Goal: Information Seeking & Learning: Learn about a topic

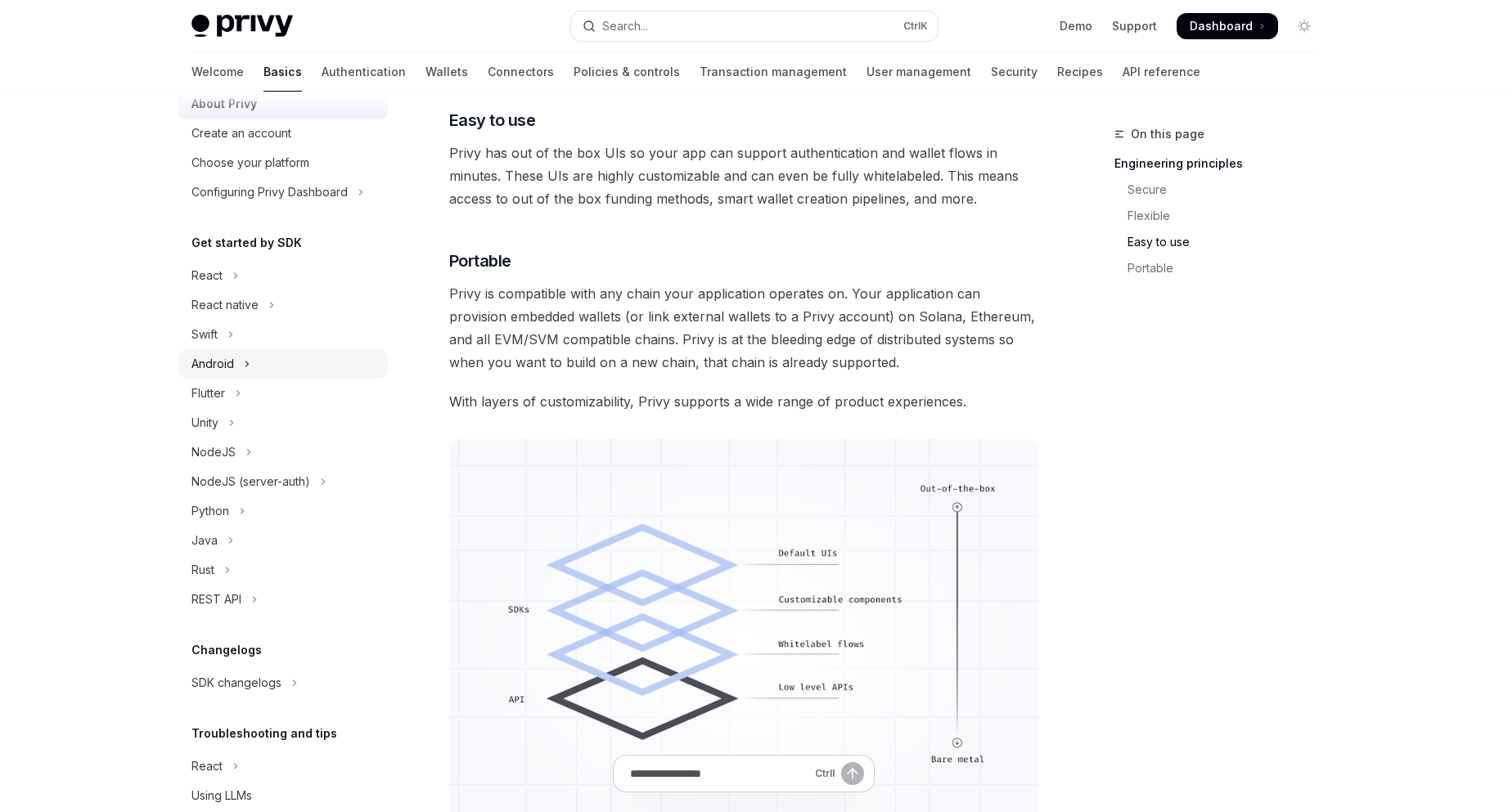
scroll to position [117, 0]
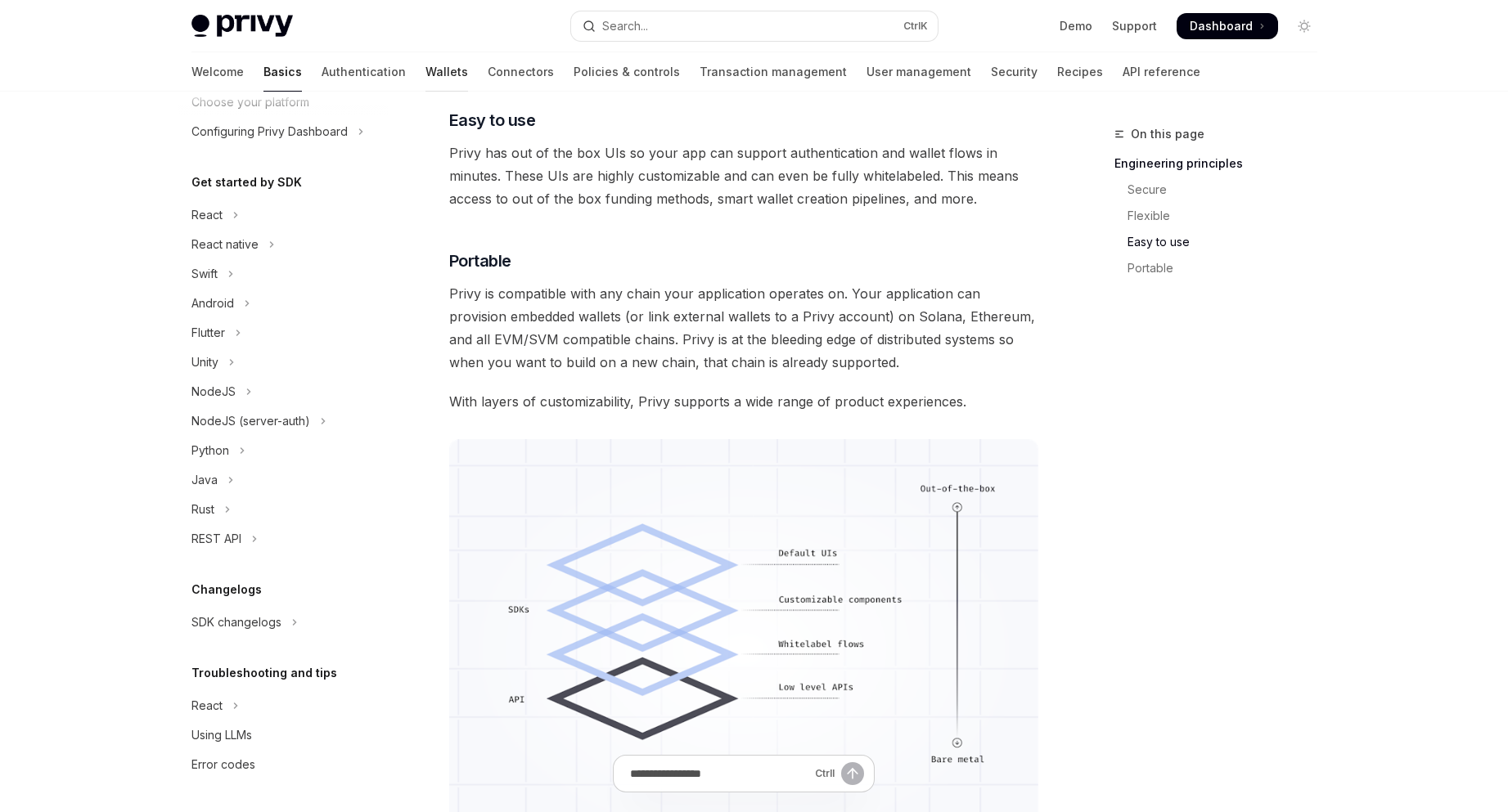
click at [426, 62] on link "Wallets" at bounding box center [447, 72] width 42 height 39
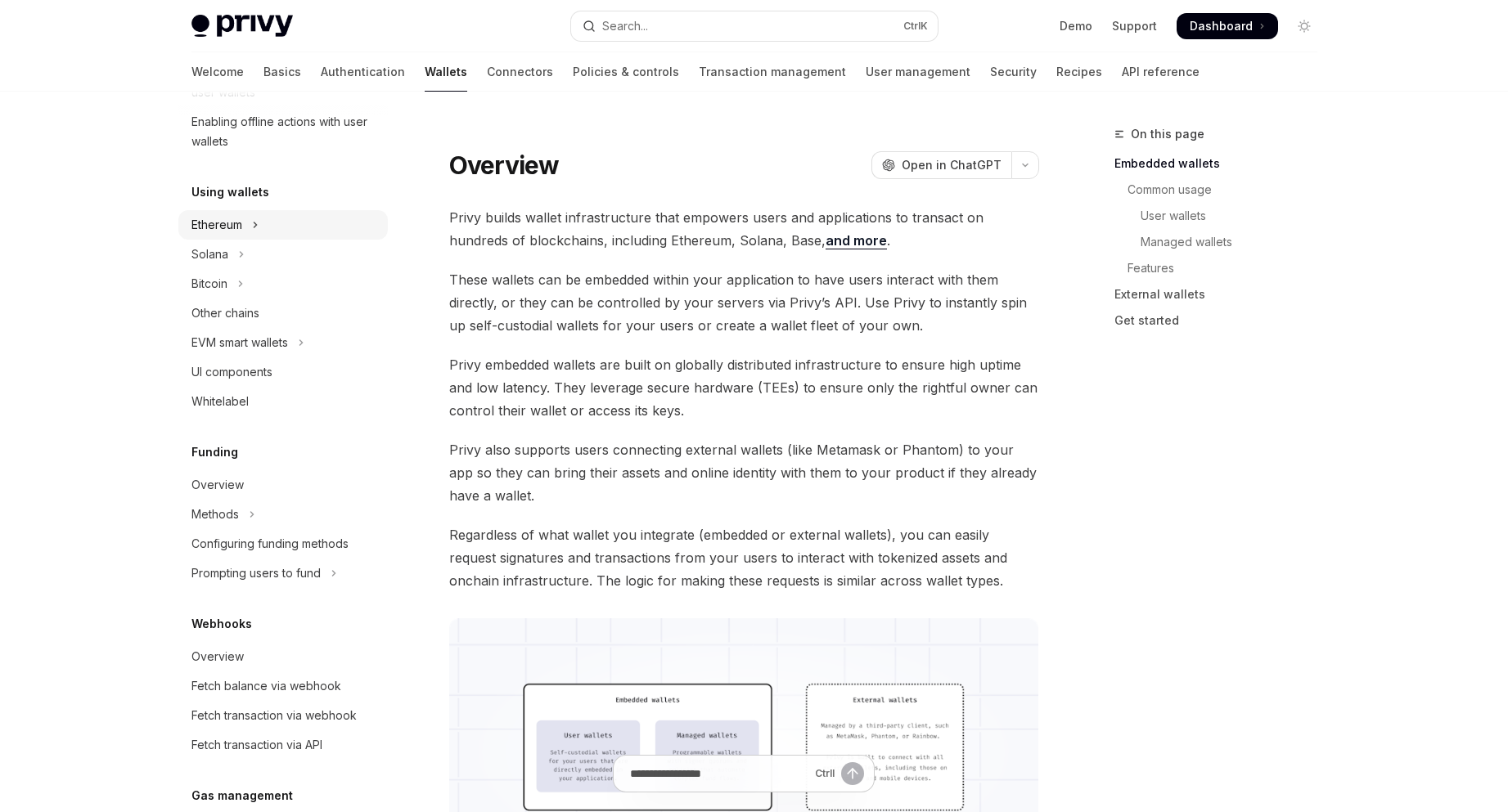
scroll to position [327, 0]
click at [303, 221] on button "Ethereum" at bounding box center [282, 226] width 210 height 30
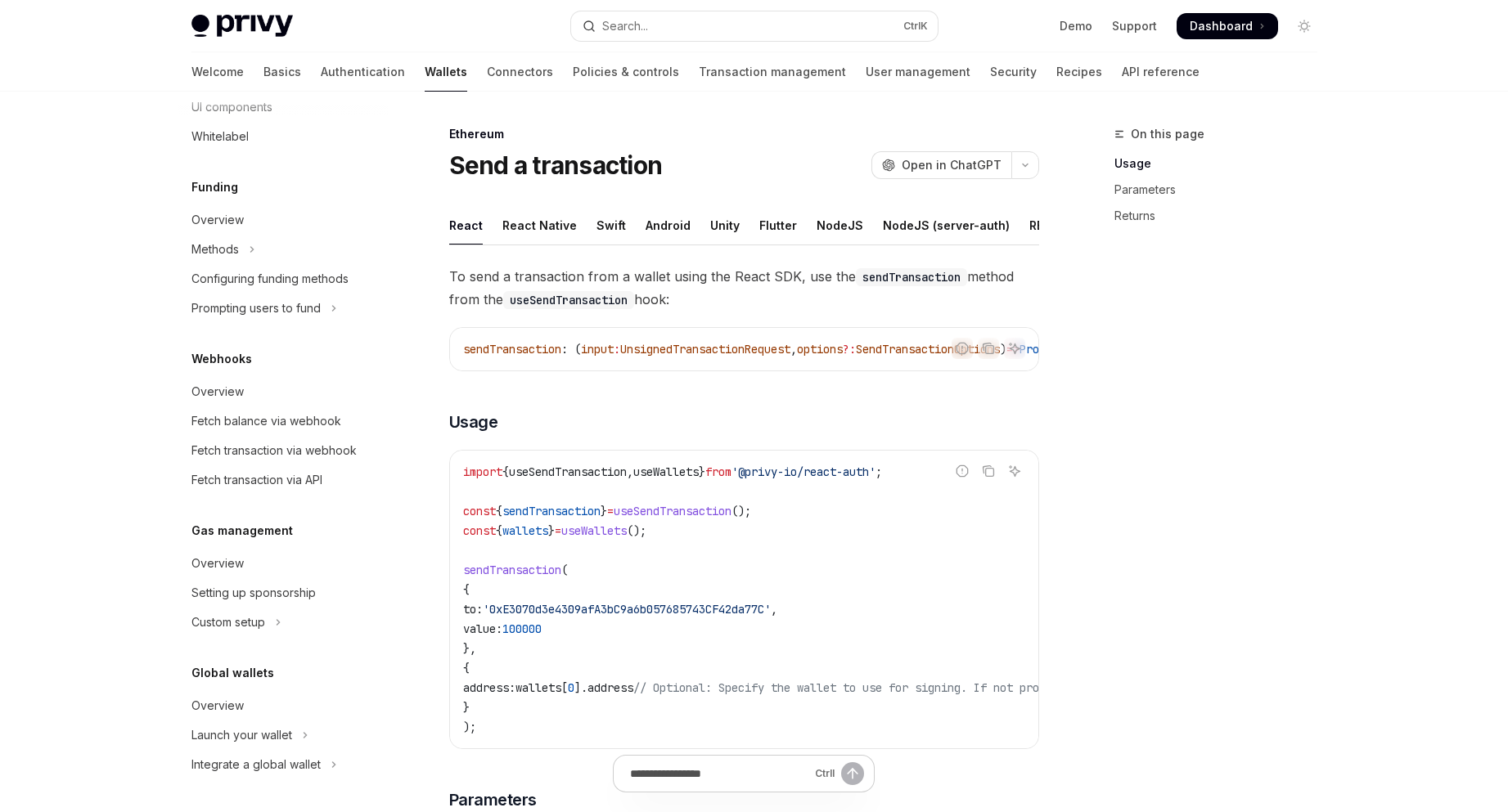
scroll to position [878, 0]
click at [302, 588] on div "Setting up sponsorship" at bounding box center [254, 593] width 124 height 20
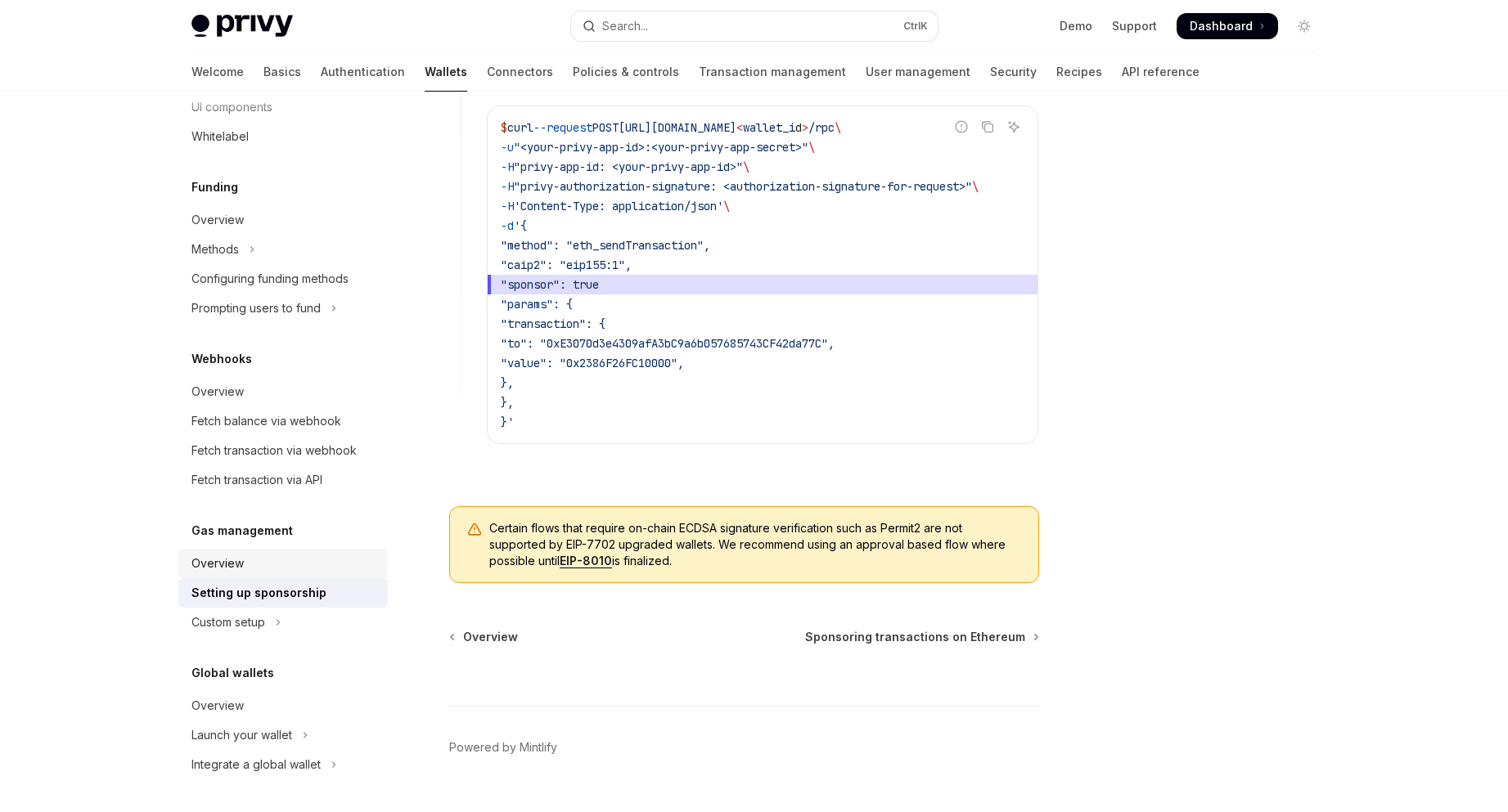
scroll to position [1217, 0]
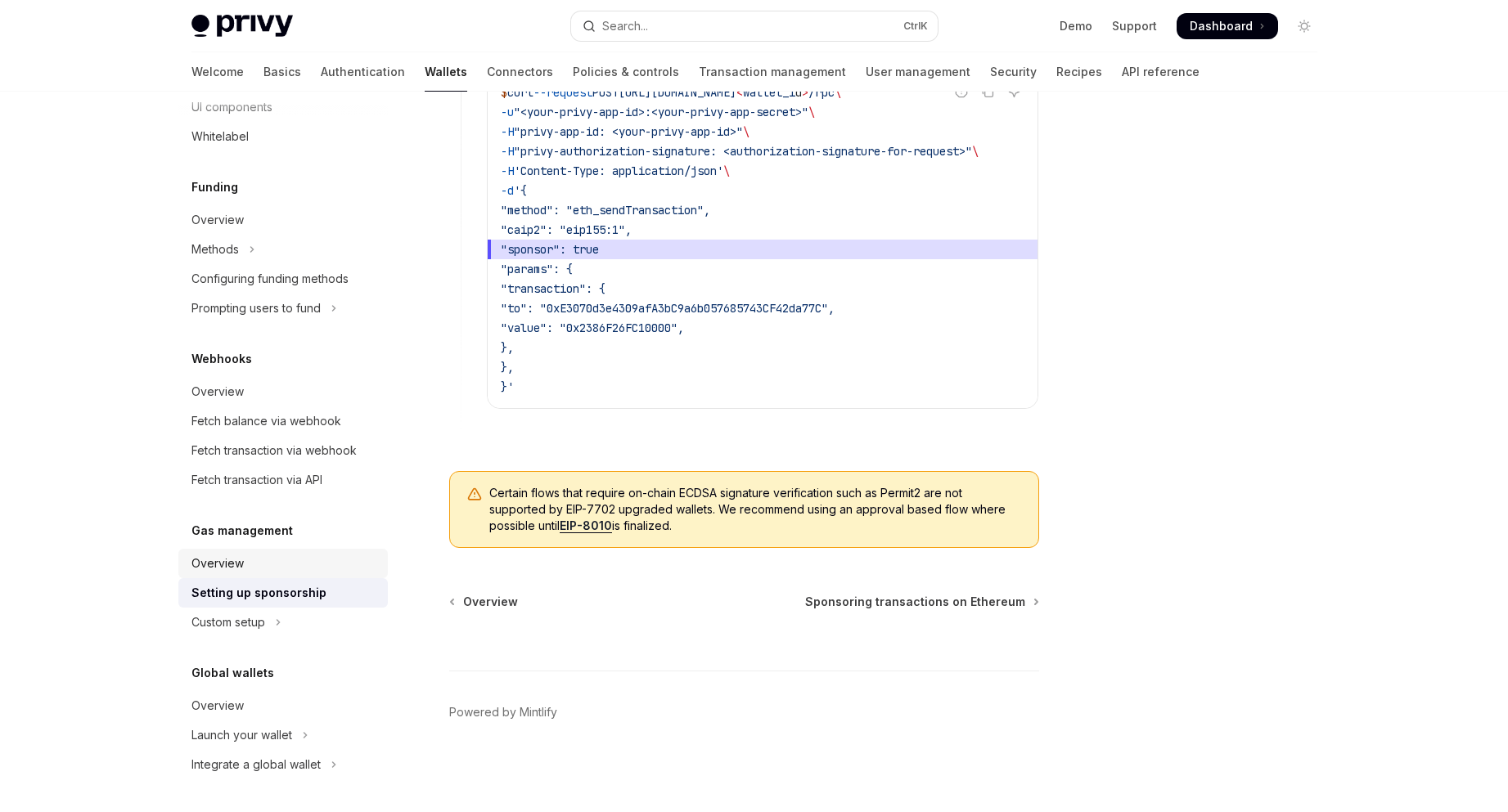
click at [253, 572] on div "Overview" at bounding box center [284, 563] width 187 height 20
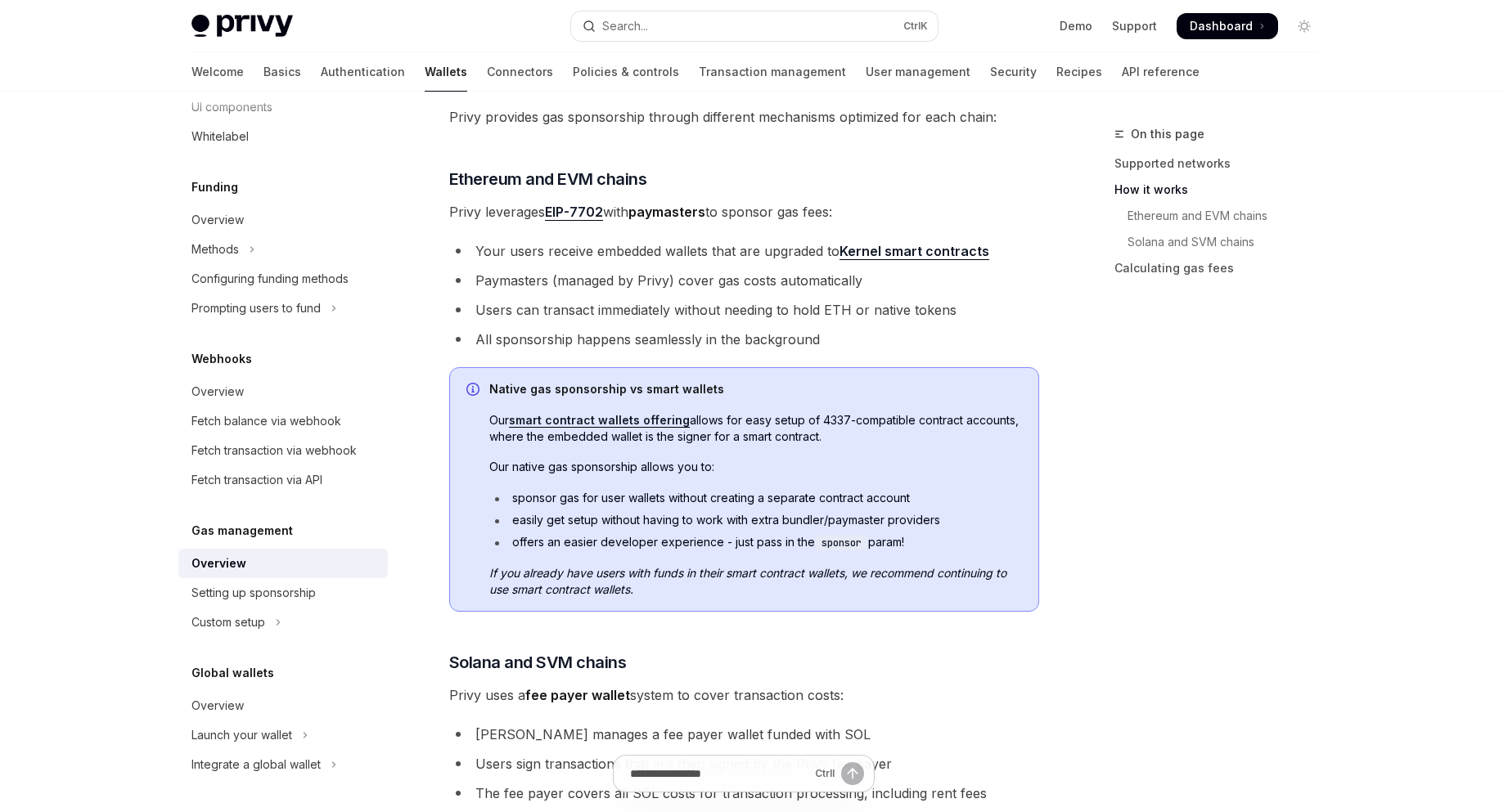
scroll to position [546, 0]
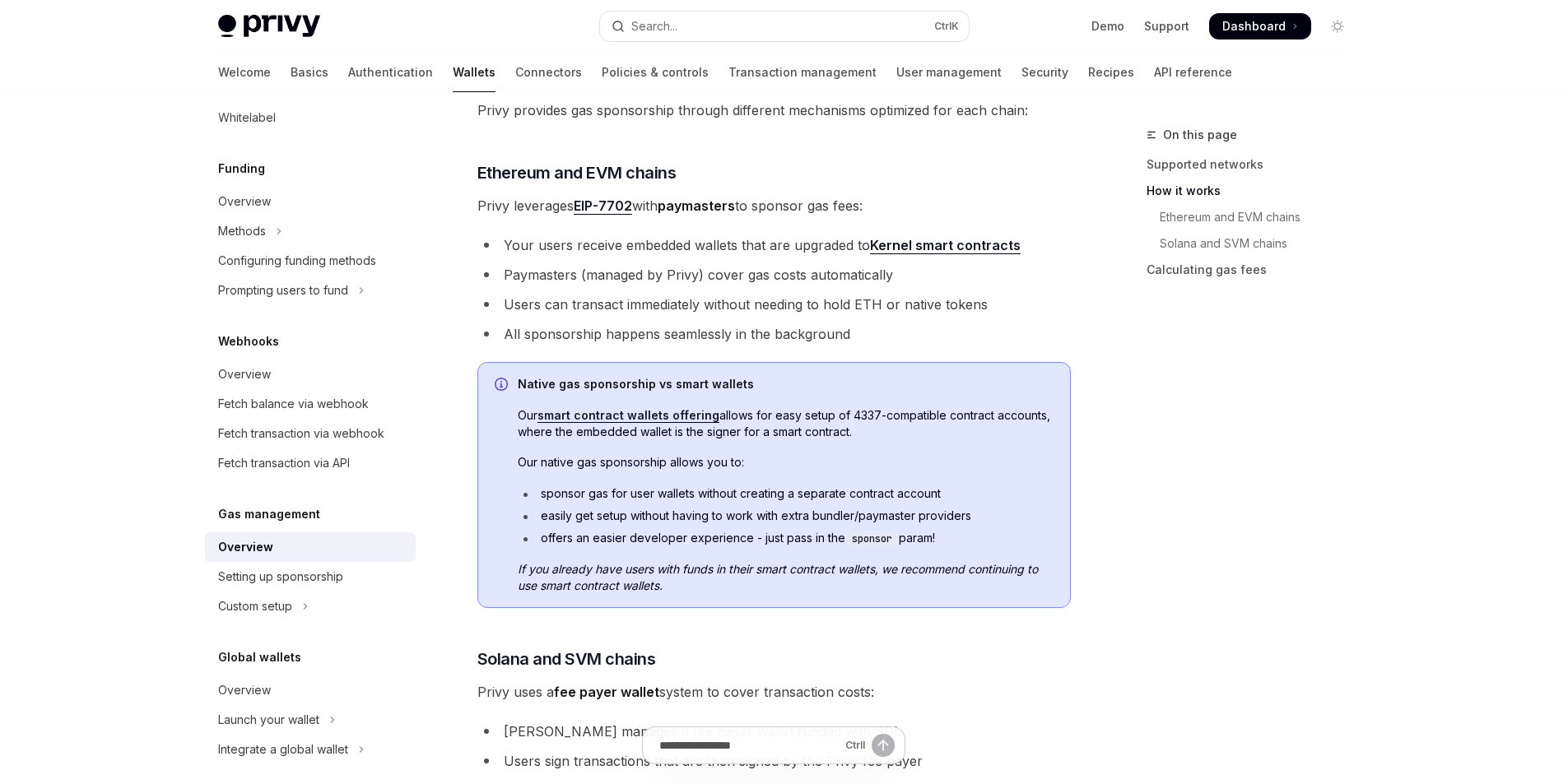
click at [1142, 476] on div "On this page Supported networks How it works Ethereum and EVM chains Solana and…" at bounding box center [1239, 454] width 250 height 659
click at [1267, 518] on div "On this page Supported networks How it works Ethereum and EVM chains Solana and…" at bounding box center [1239, 454] width 250 height 659
click at [1357, 540] on div "On this page Supported networks How it works Ethereum and EVM chains Solana and…" at bounding box center [1239, 454] width 250 height 659
click at [1340, 355] on div "On this page Supported networks How it works Ethereum and EVM chains Solana and…" at bounding box center [1239, 454] width 250 height 659
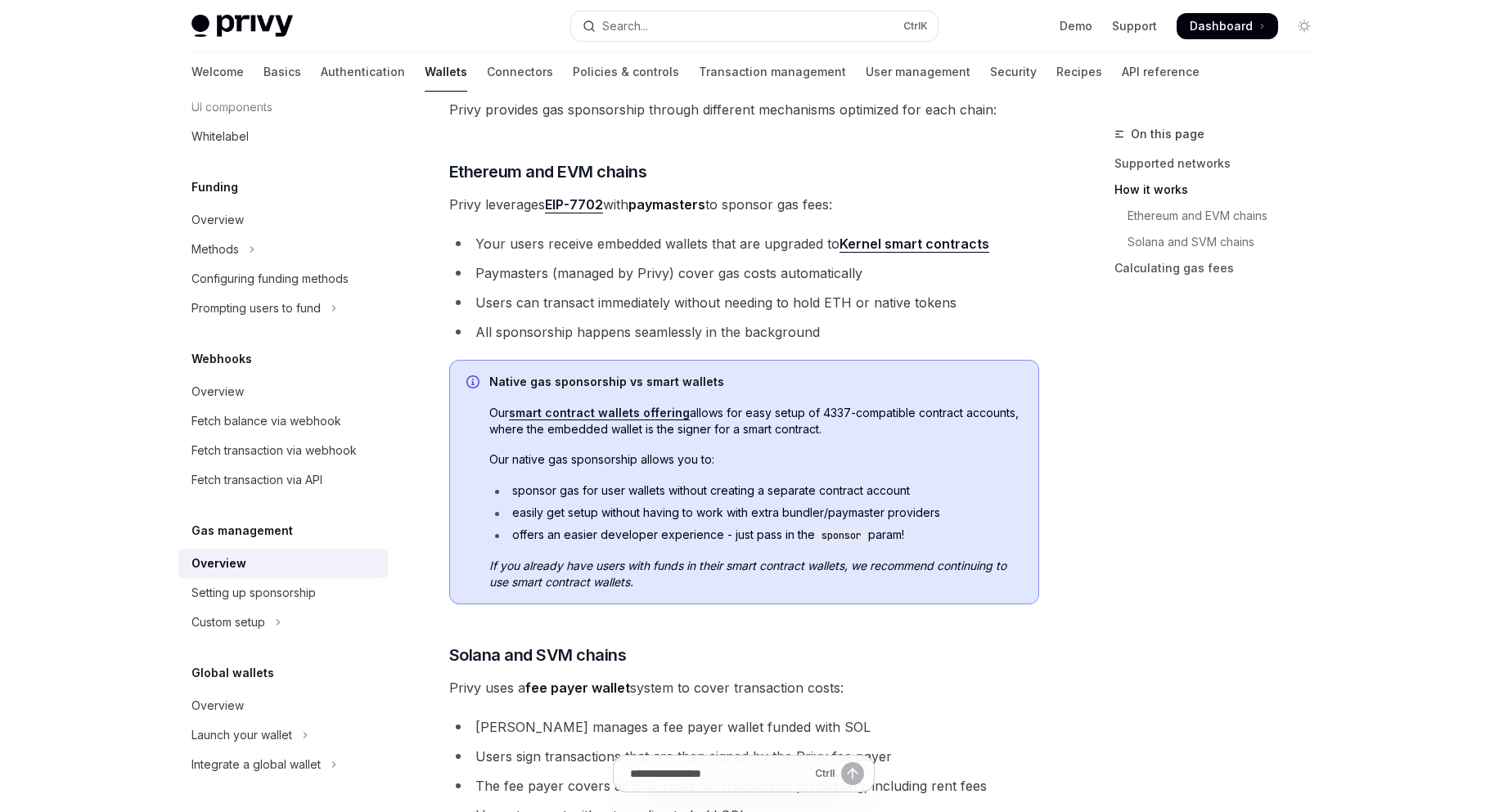
click at [1108, 504] on div "On this page Supported networks How it works Ethereum and EVM chains Solana and…" at bounding box center [1207, 468] width 249 height 688
click at [1244, 542] on div "On this page Supported networks How it works Ethereum and EVM chains Solana and…" at bounding box center [1207, 468] width 249 height 688
click at [1309, 515] on div "On this page Supported networks How it works Ethereum and EVM chains Solana and…" at bounding box center [1207, 468] width 249 height 688
click at [590, 203] on link "EIP-7702" at bounding box center [574, 205] width 58 height 17
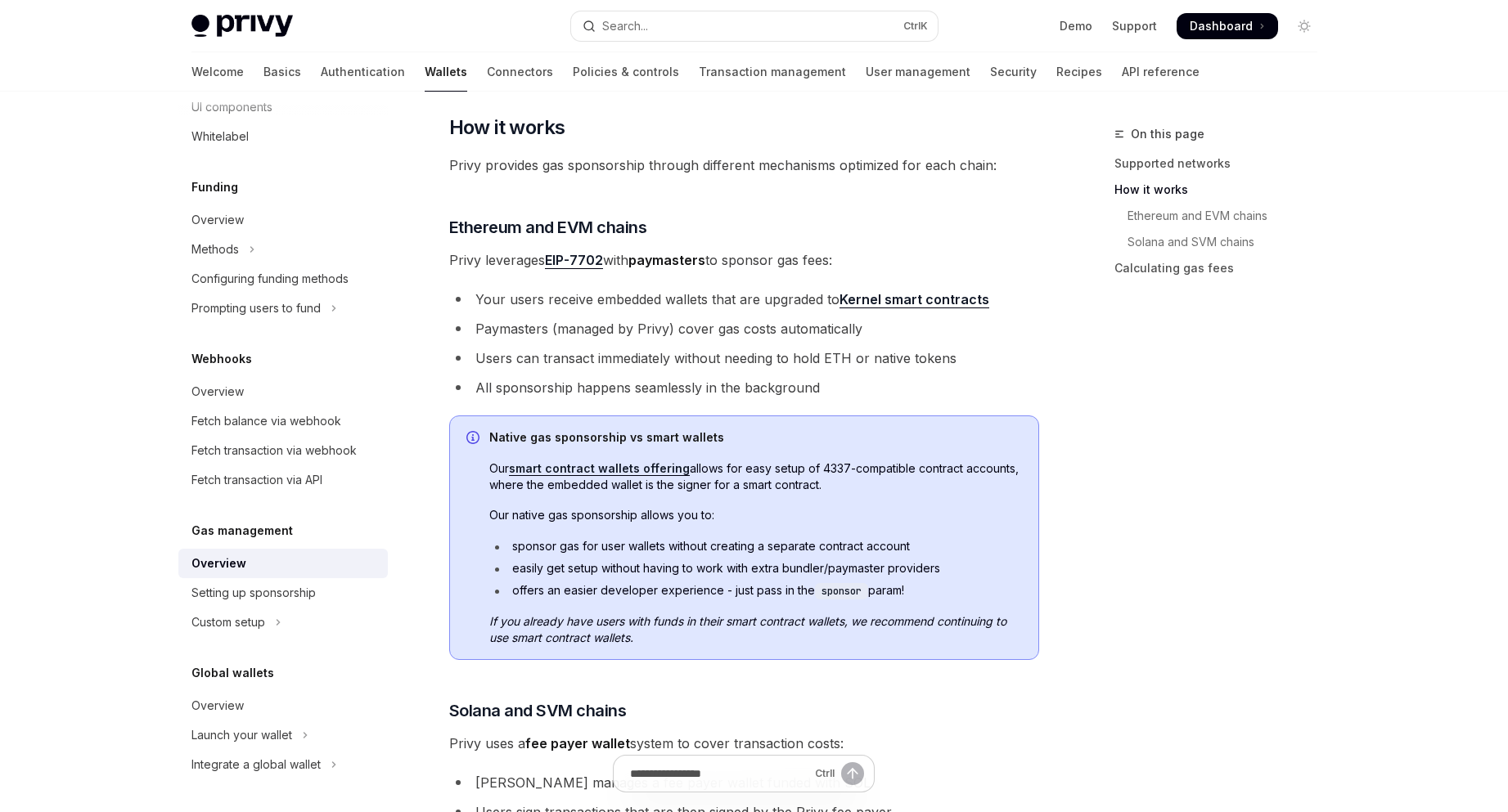
scroll to position [479, 0]
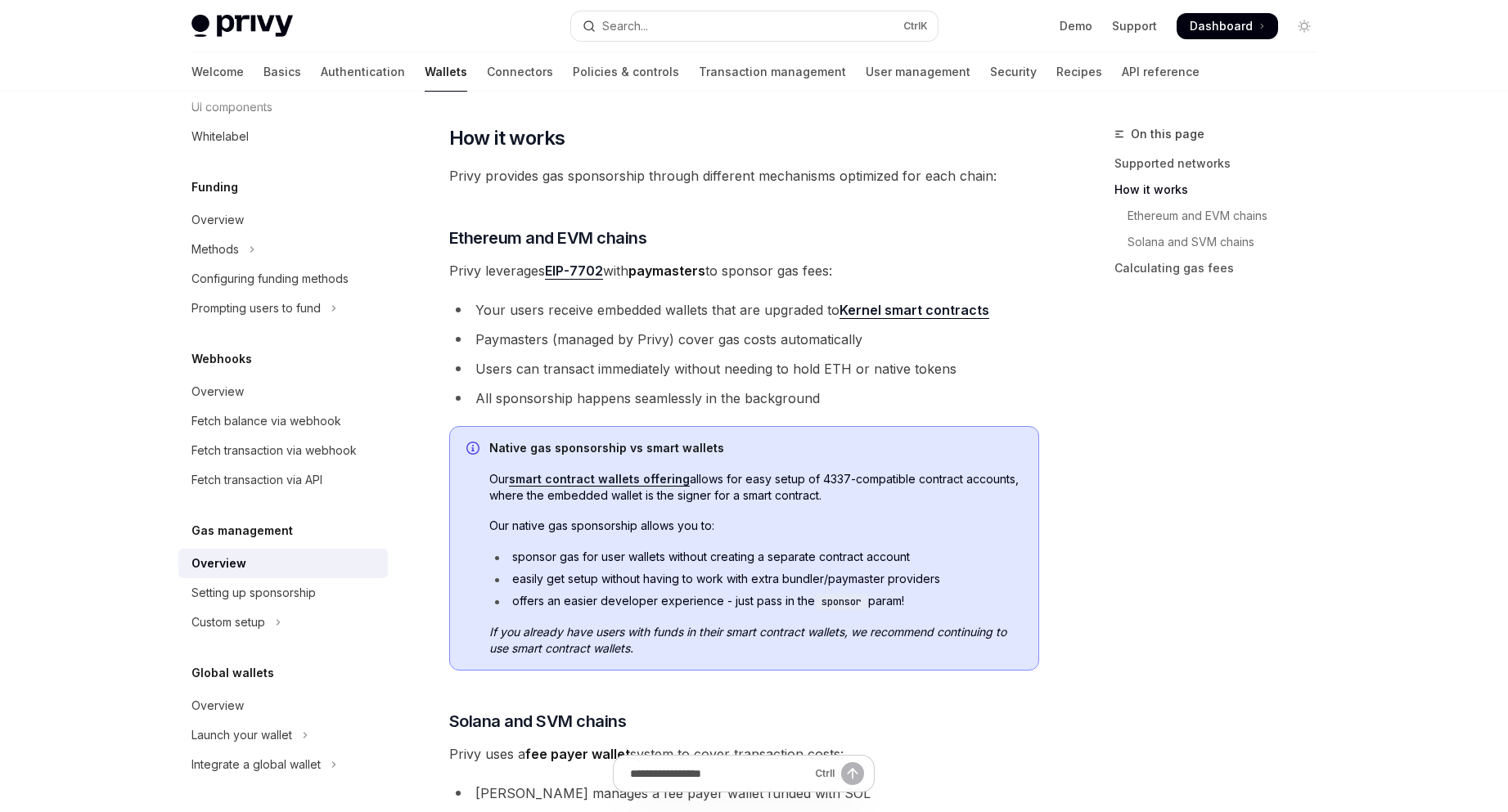
click at [1162, 560] on div "On this page Supported networks How it works Ethereum and EVM chains Solana and…" at bounding box center [1207, 468] width 249 height 688
click at [1340, 382] on div "Wallets overview Chain support Embedded wallets Create a wallet Get a wallet Up…" at bounding box center [754, 539] width 1205 height 1854
click at [1202, 485] on div "On this page Supported networks How it works Ethereum and EVM chains Solana and…" at bounding box center [1207, 468] width 249 height 688
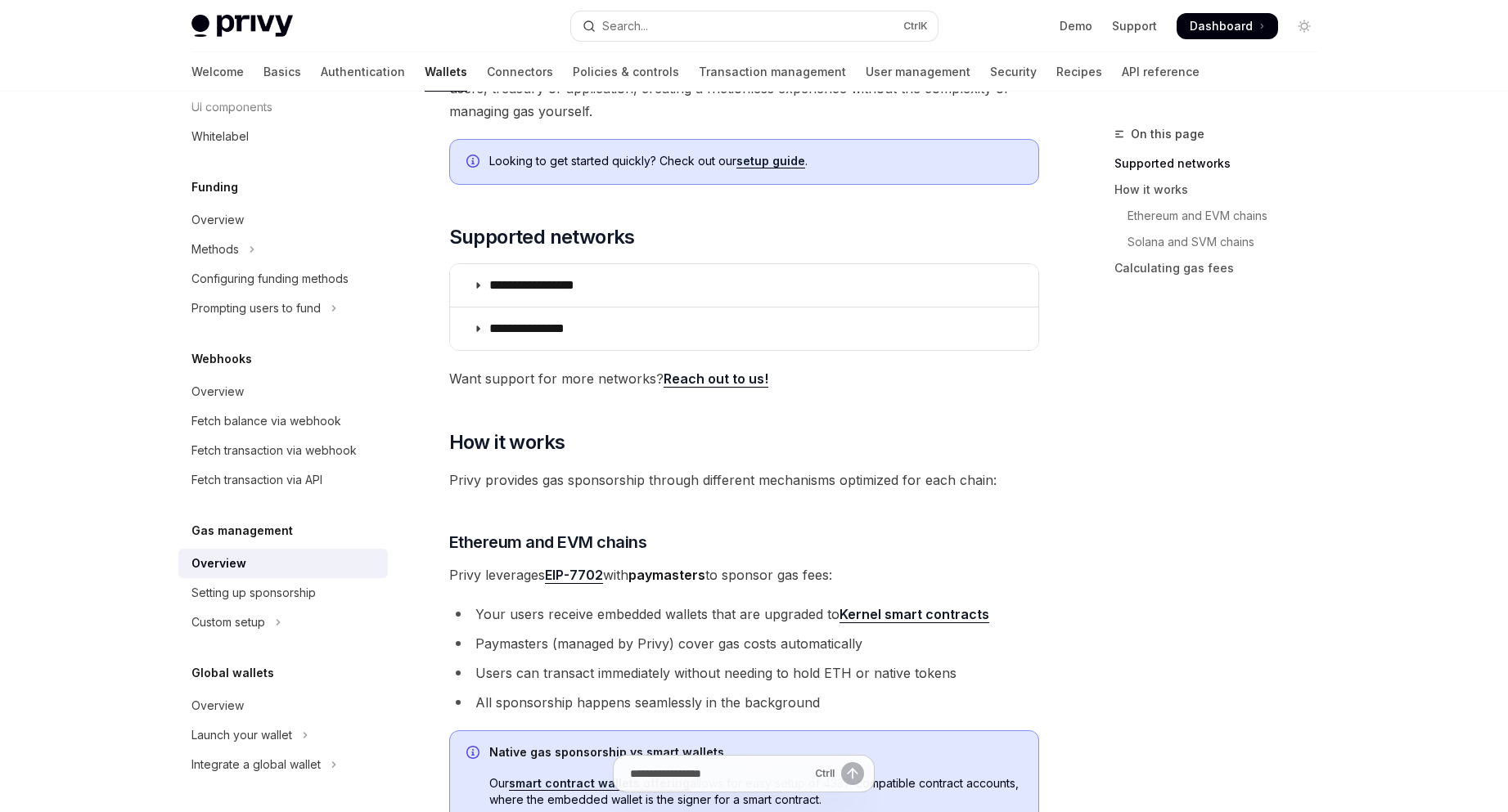
scroll to position [0, 0]
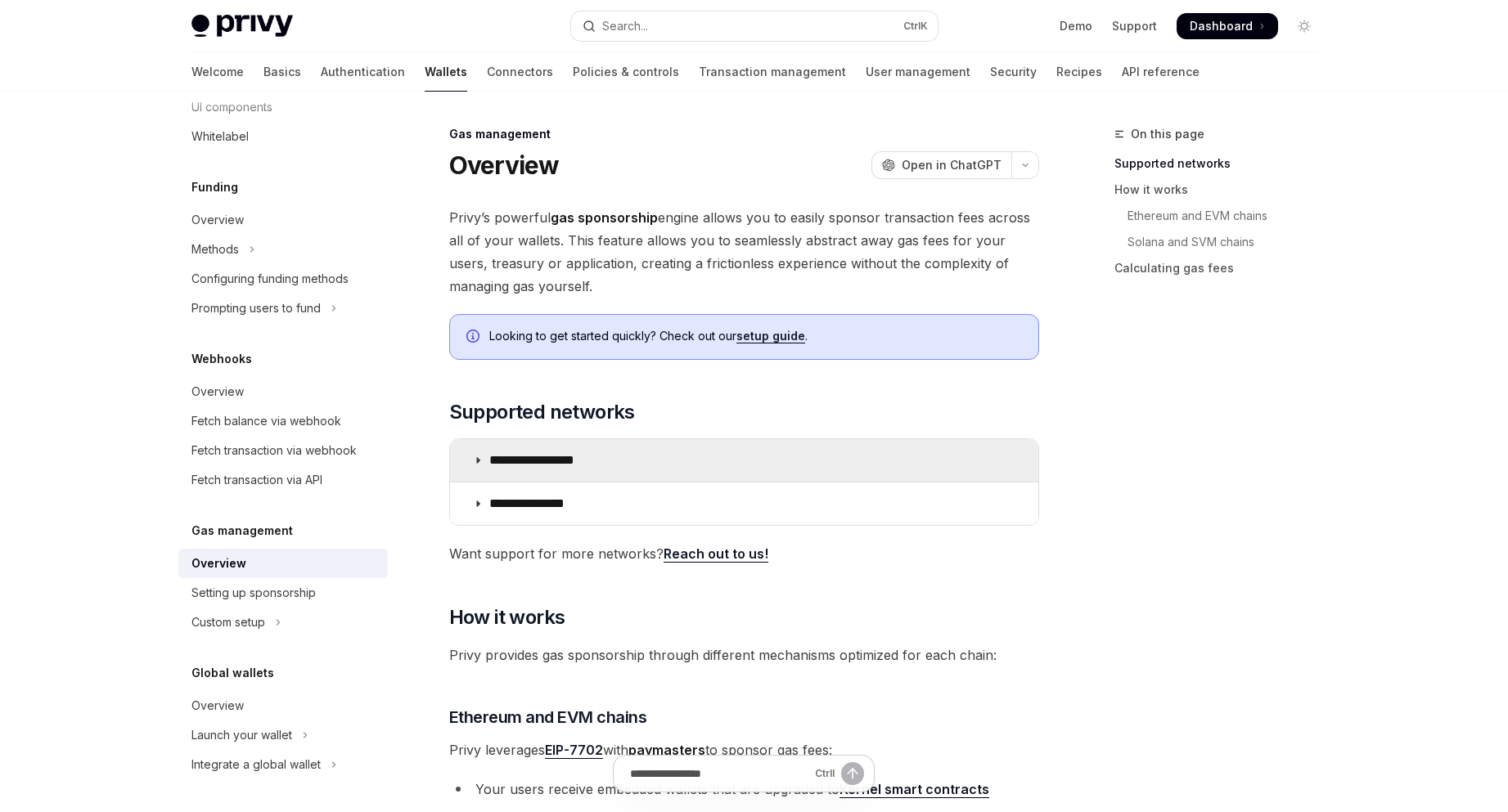
click at [734, 460] on summary "**********" at bounding box center [743, 460] width 588 height 42
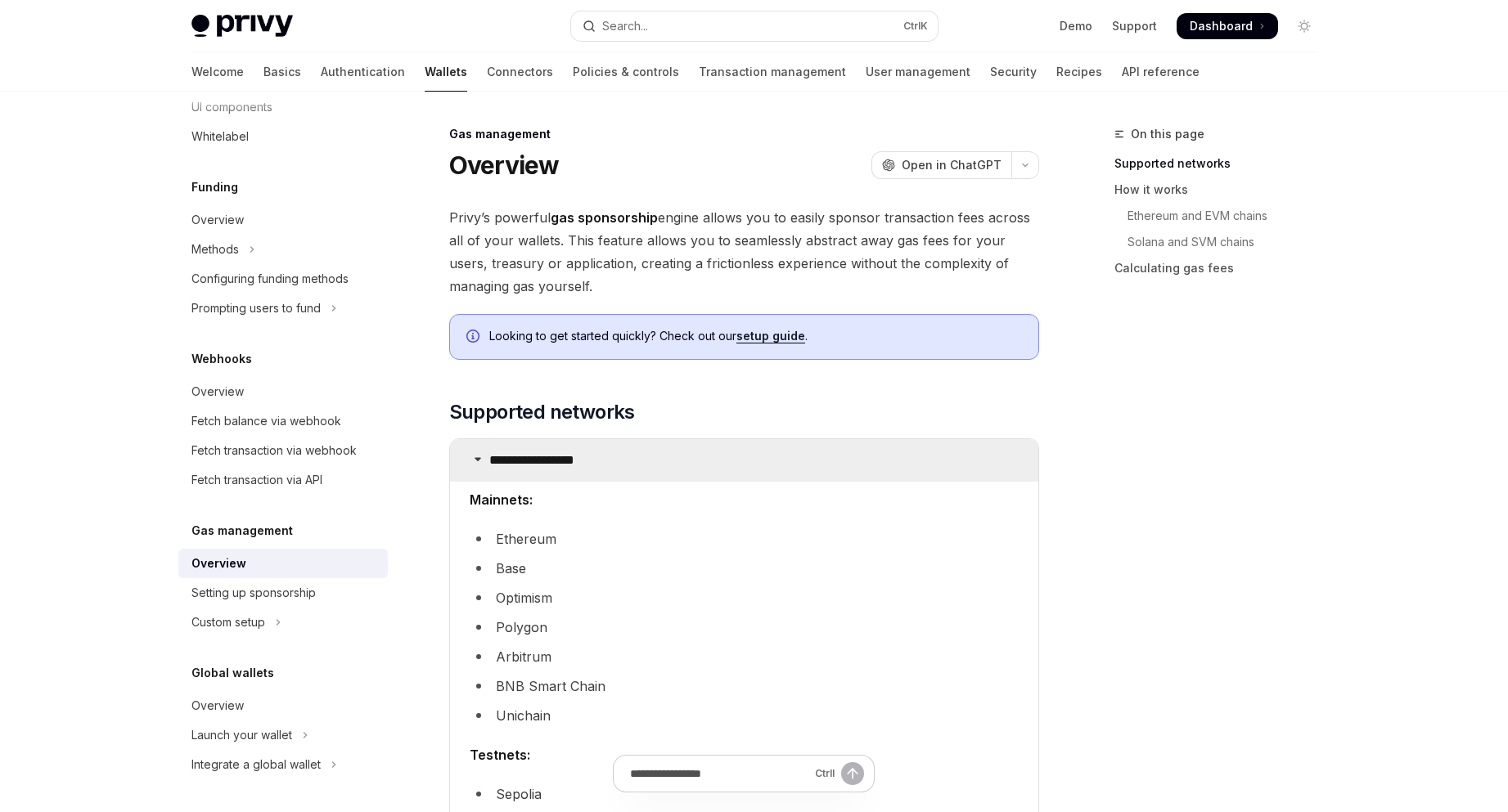
click at [734, 460] on summary "**********" at bounding box center [743, 460] width 588 height 42
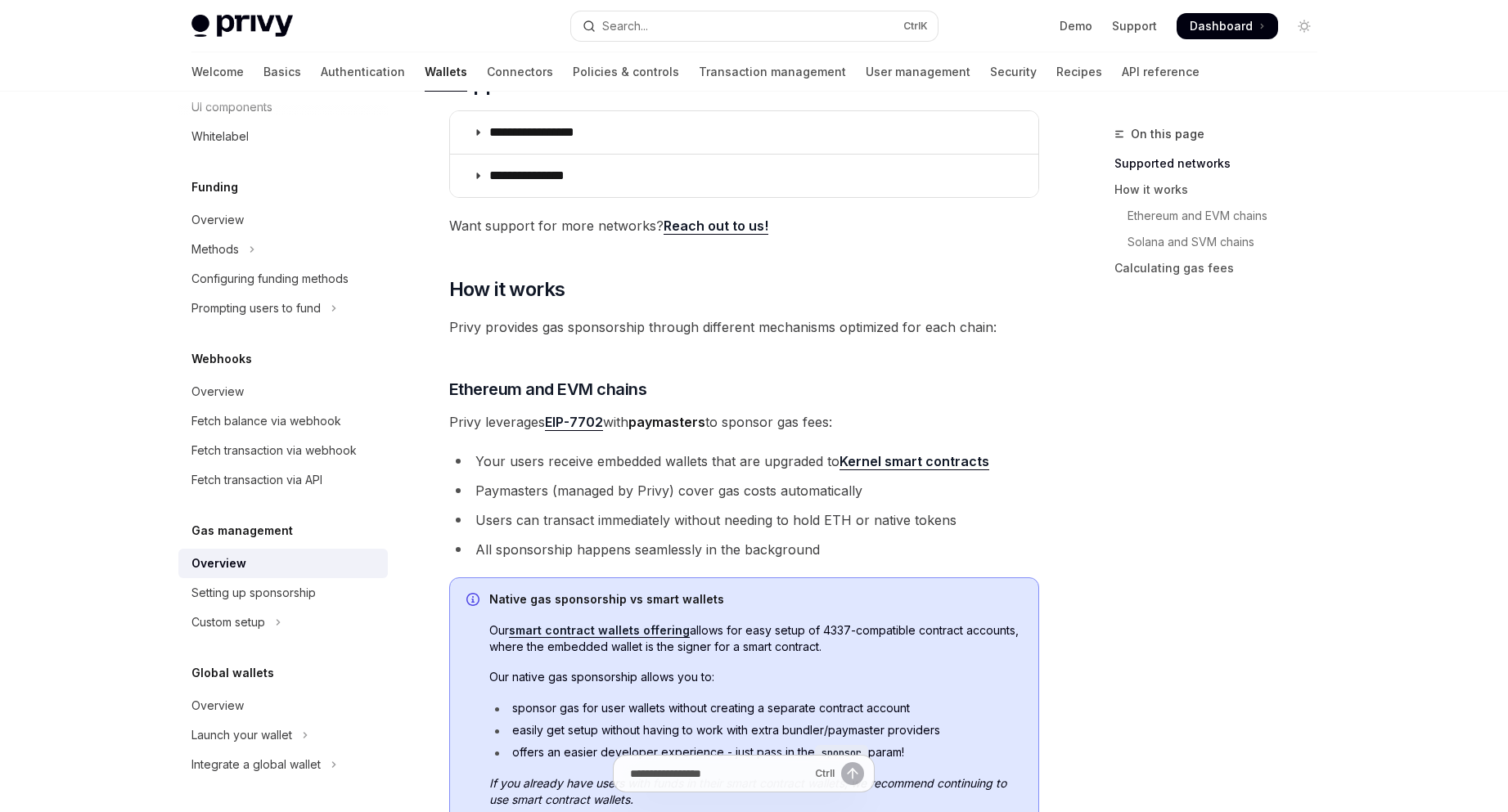
scroll to position [370, 0]
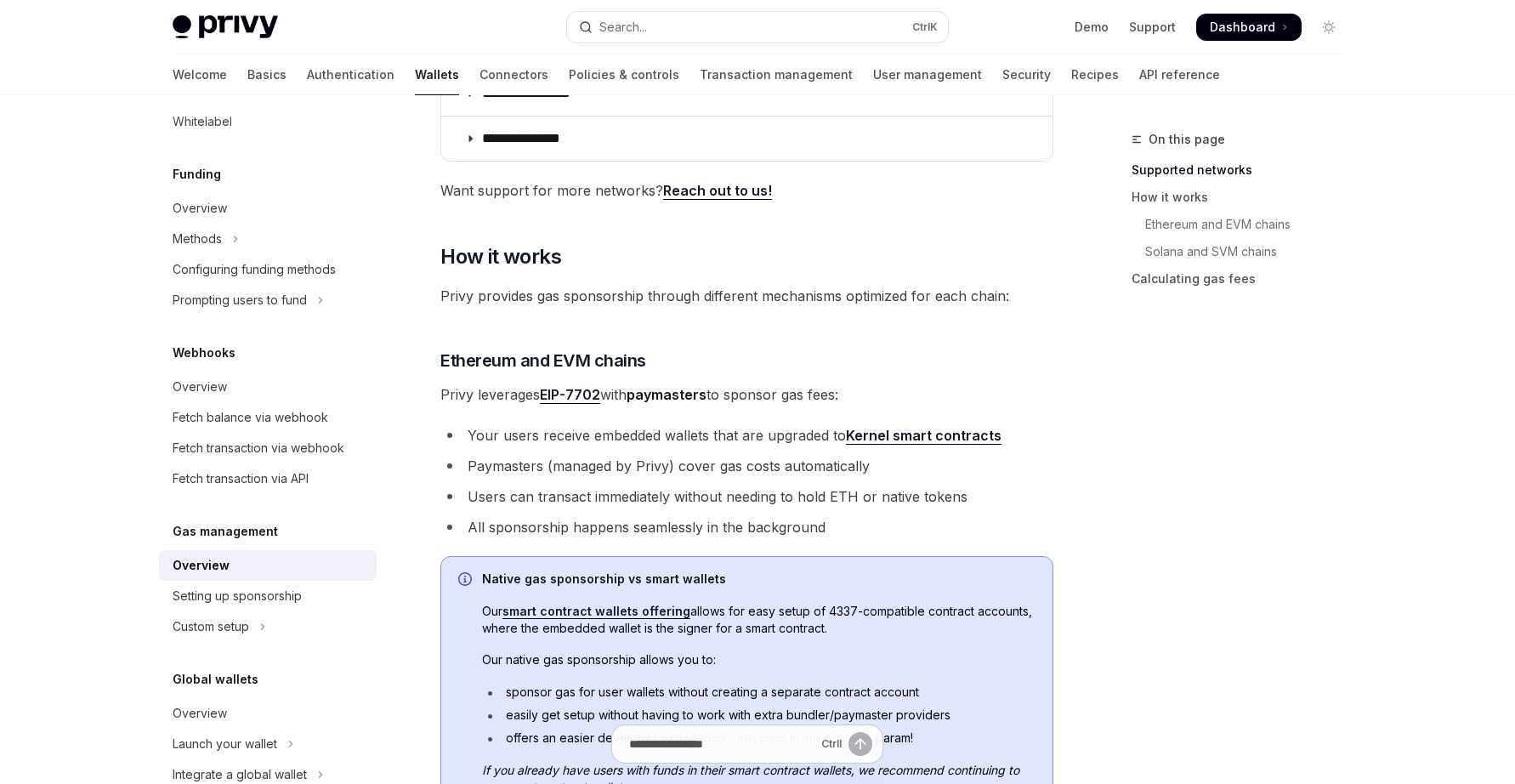
type textarea "*"
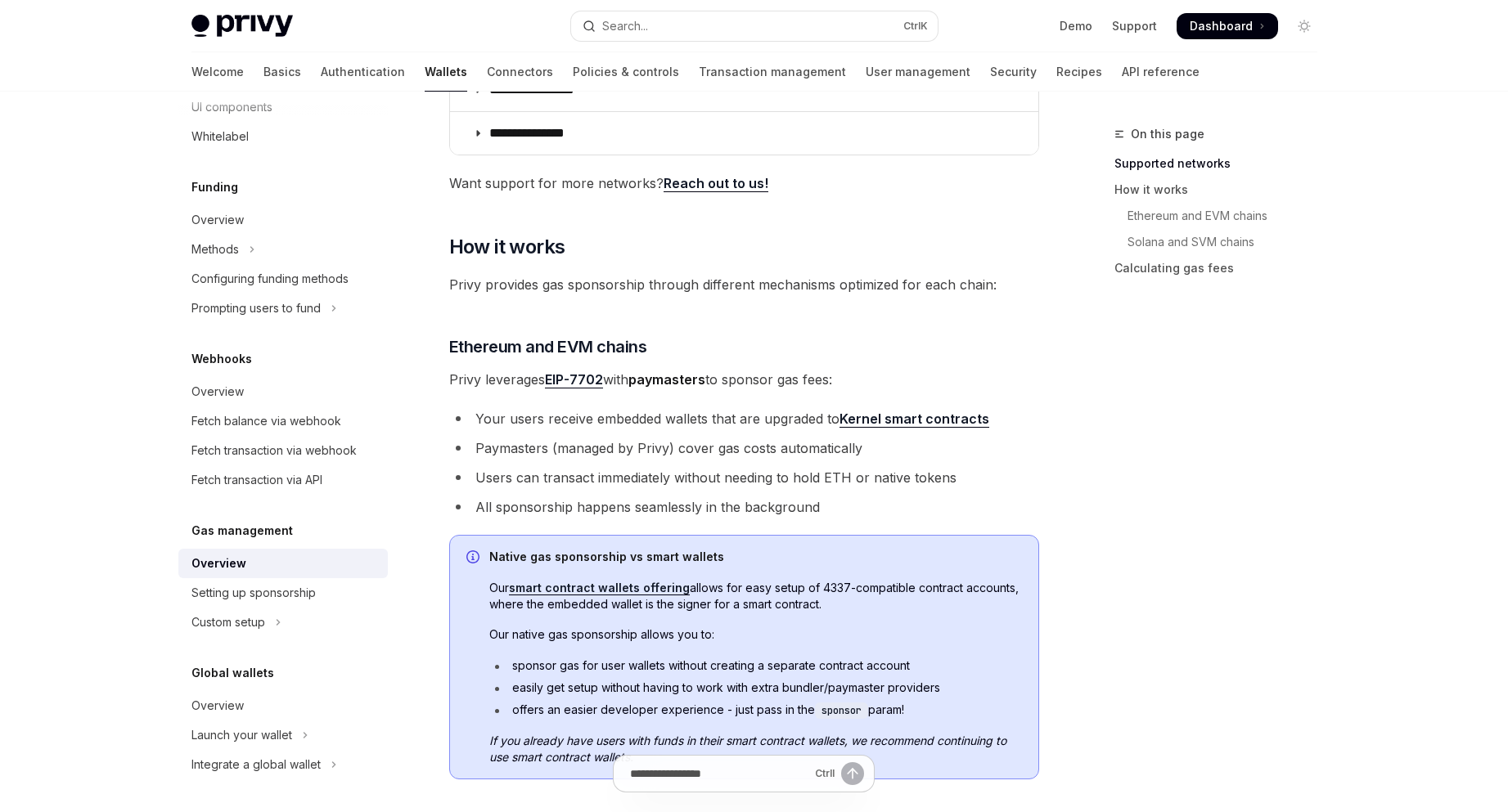
click at [557, 381] on link "EIP-7702" at bounding box center [574, 380] width 58 height 17
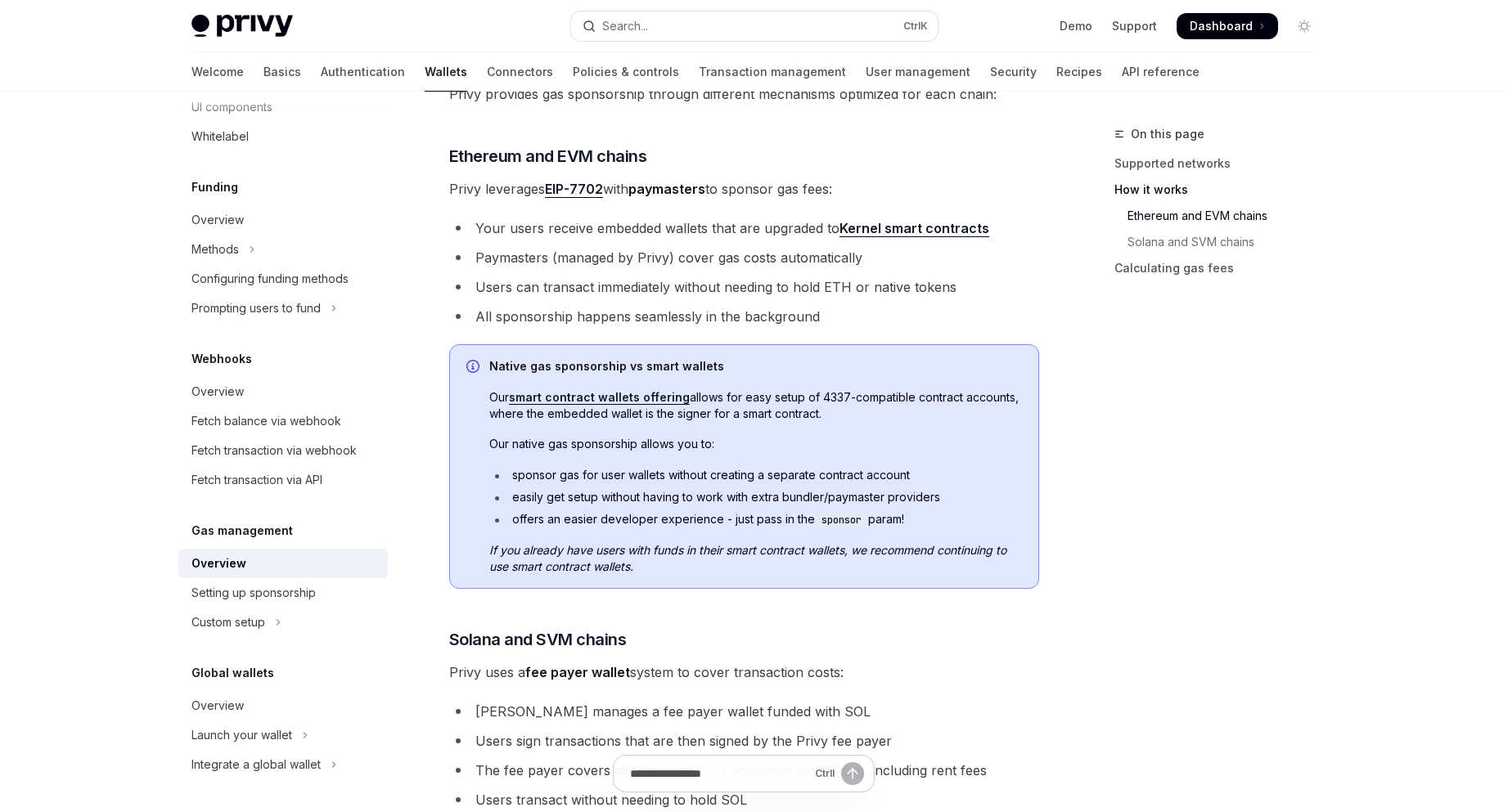
scroll to position [588, 0]
